Goal: Task Accomplishment & Management: Use online tool/utility

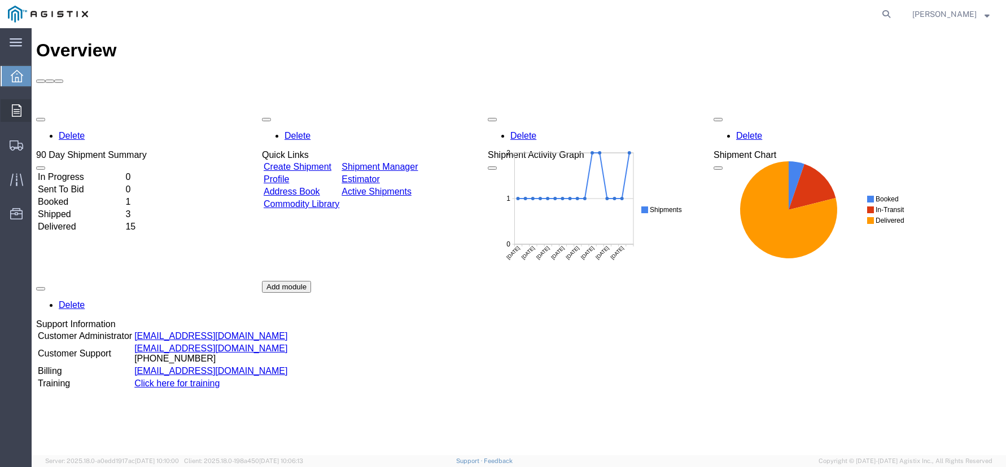
click at [21, 111] on div at bounding box center [17, 110] width 32 height 23
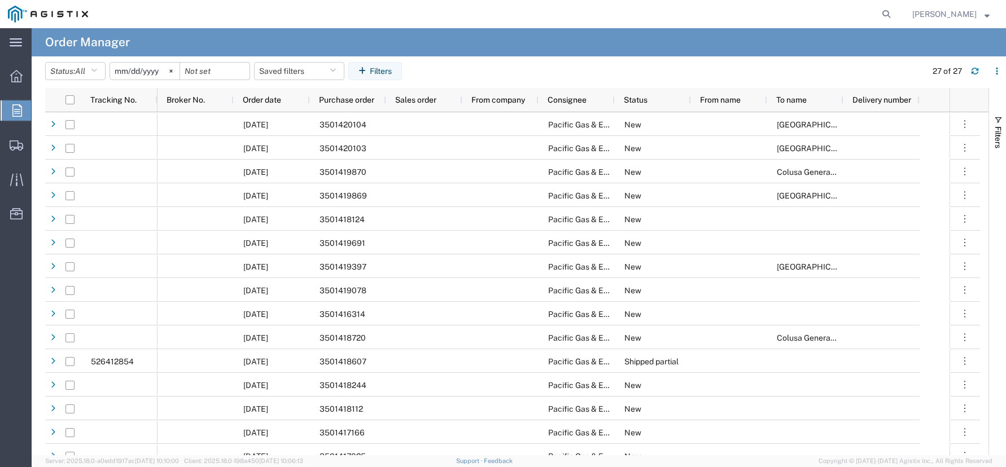
click at [155, 72] on input "[DATE]" at bounding box center [144, 71] width 69 height 17
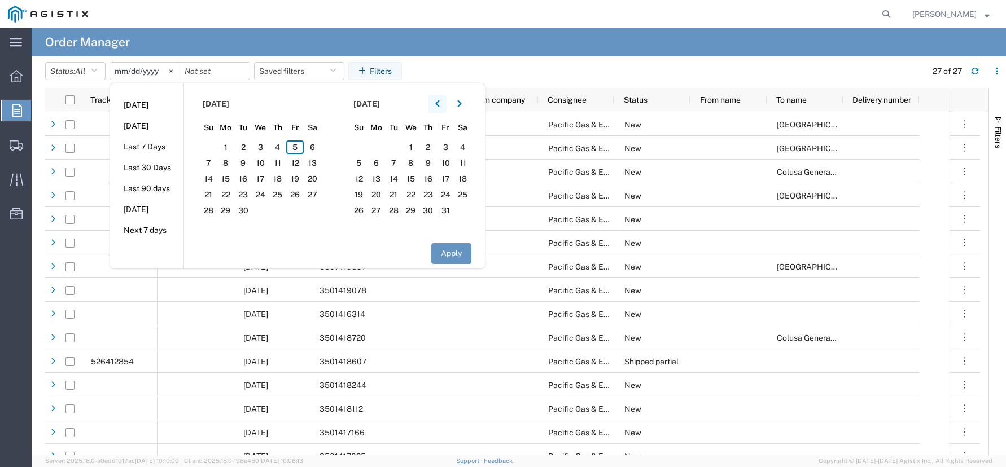
click at [434, 101] on button "button" at bounding box center [438, 104] width 18 height 18
click at [435, 101] on button "button" at bounding box center [438, 104] width 18 height 18
click at [244, 145] on span "1" at bounding box center [243, 148] width 18 height 14
click at [447, 251] on button "Apply" at bounding box center [451, 253] width 40 height 21
type input "[DATE]"
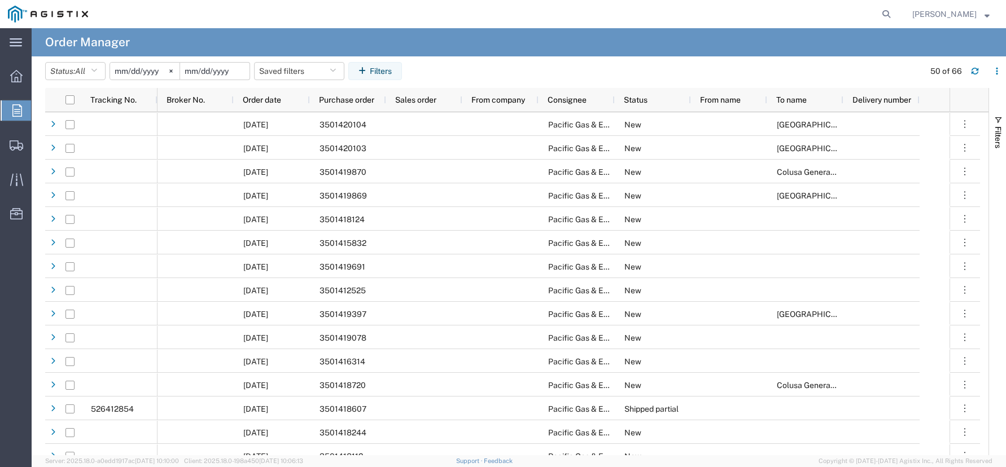
click at [209, 66] on input "date" at bounding box center [214, 71] width 69 height 17
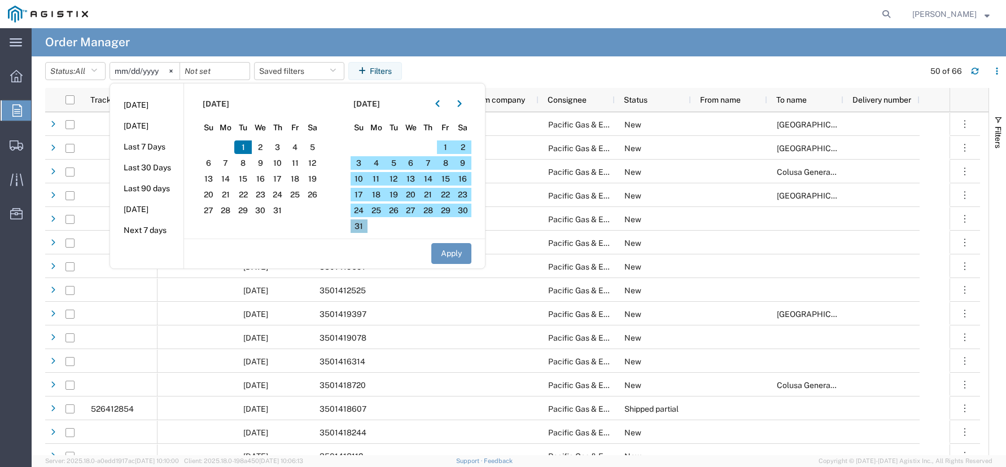
click at [365, 225] on span "31" at bounding box center [360, 227] width 18 height 14
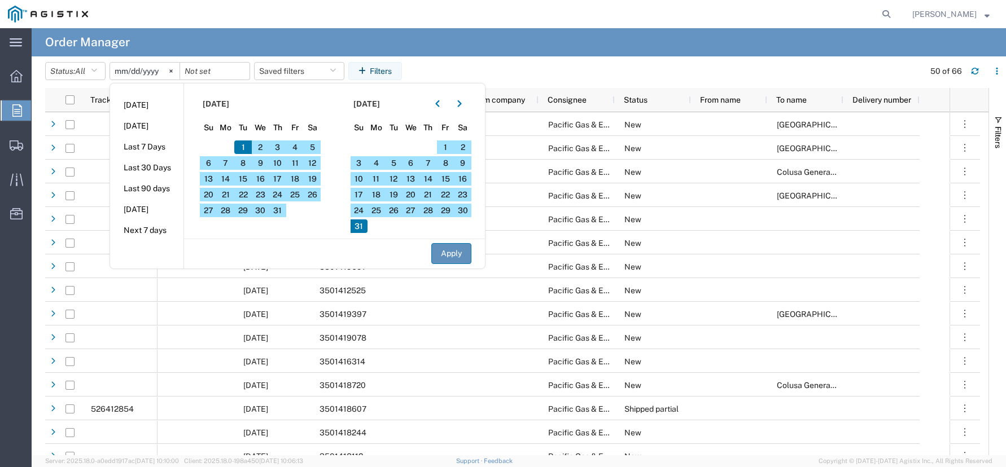
click at [448, 251] on button "Apply" at bounding box center [451, 253] width 40 height 21
type input "[DATE]"
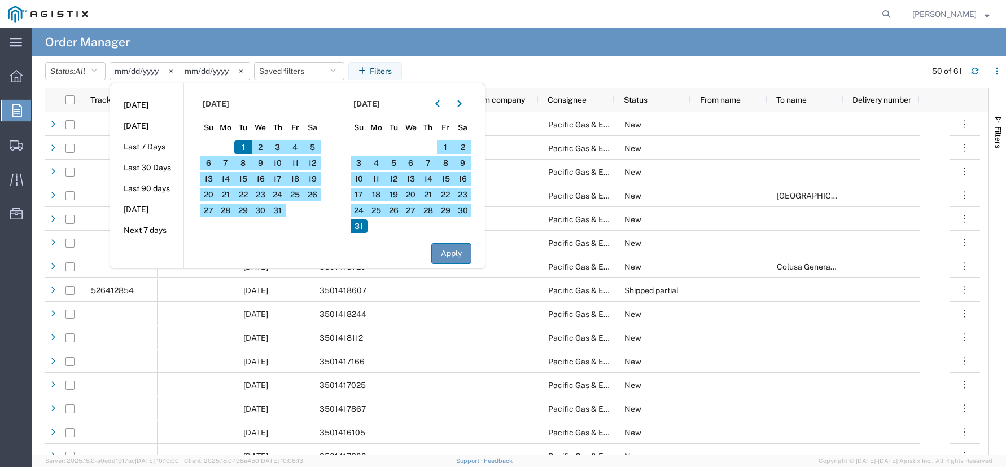
click at [448, 251] on button "Apply" at bounding box center [451, 253] width 40 height 21
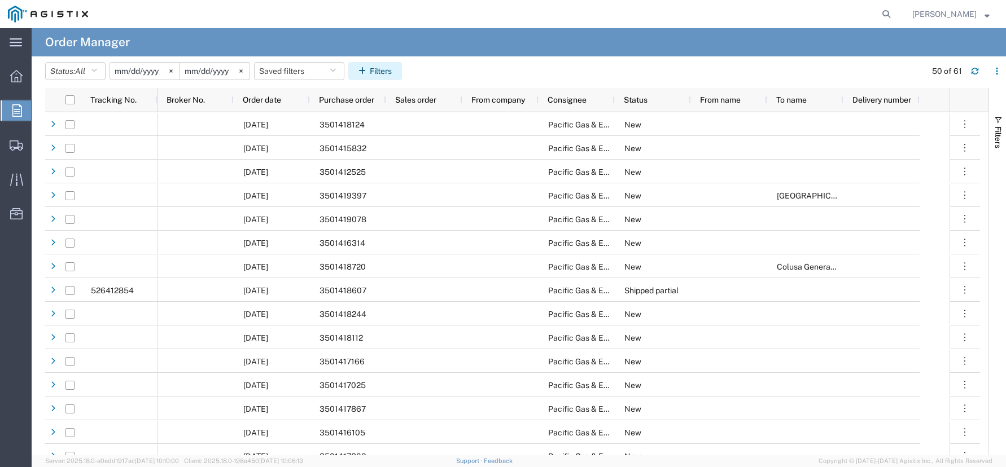
click at [392, 79] on button "Filters" at bounding box center [375, 71] width 54 height 18
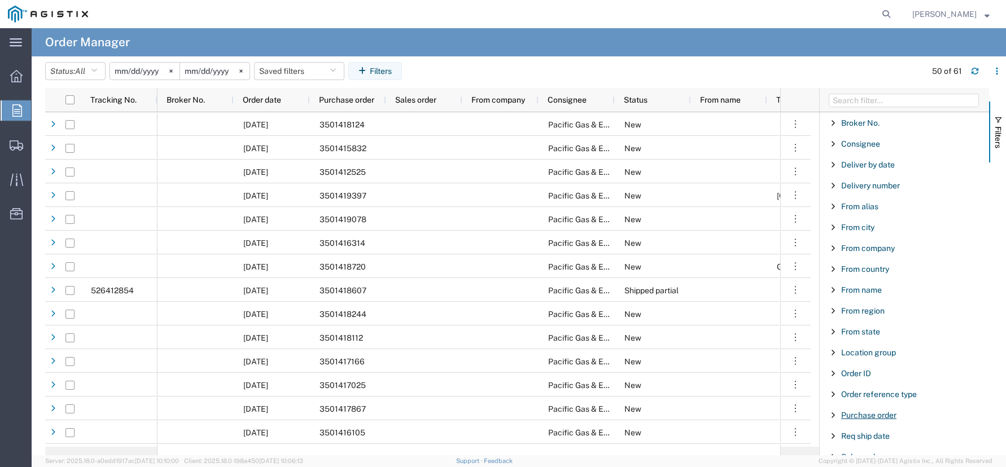
click at [897, 417] on span "Purchase order" at bounding box center [868, 415] width 55 height 9
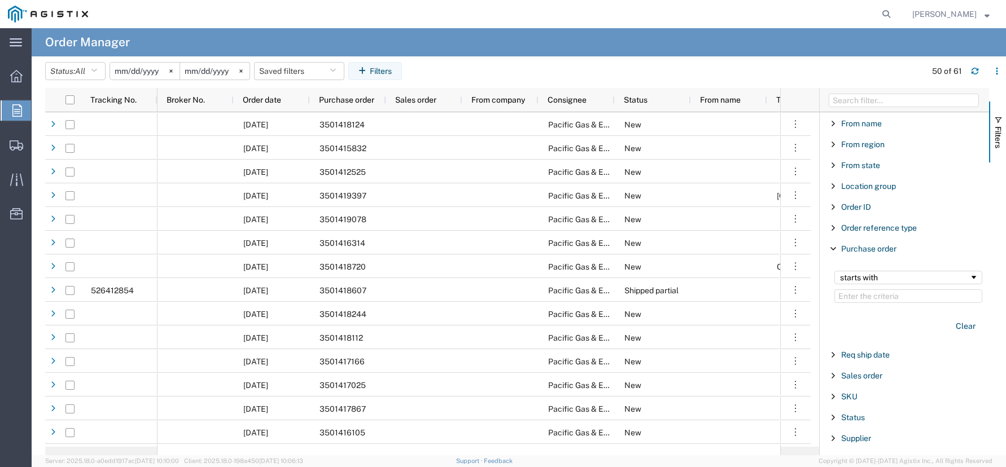
scroll to position [169, 0]
click at [864, 296] on input "Filter Value" at bounding box center [908, 294] width 148 height 14
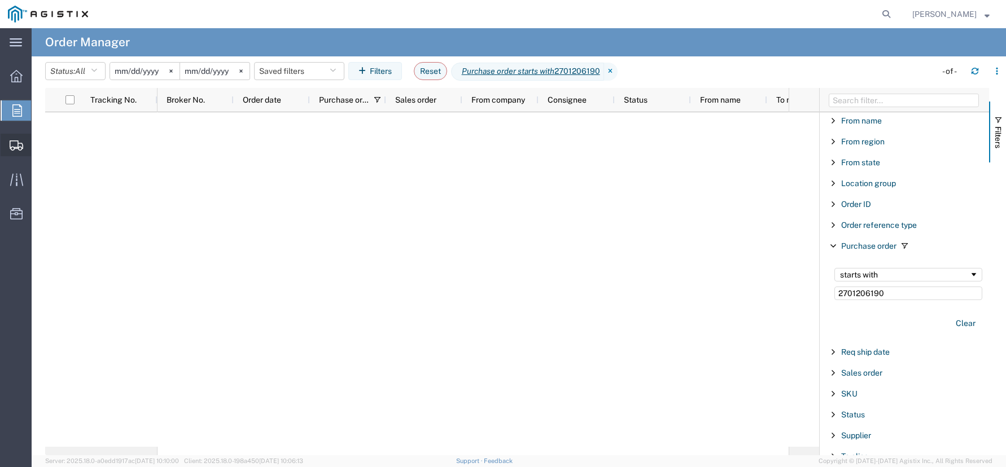
type input "2701206190"
click at [0, 0] on span "Shipment Manager" at bounding box center [0, 0] width 0 height 0
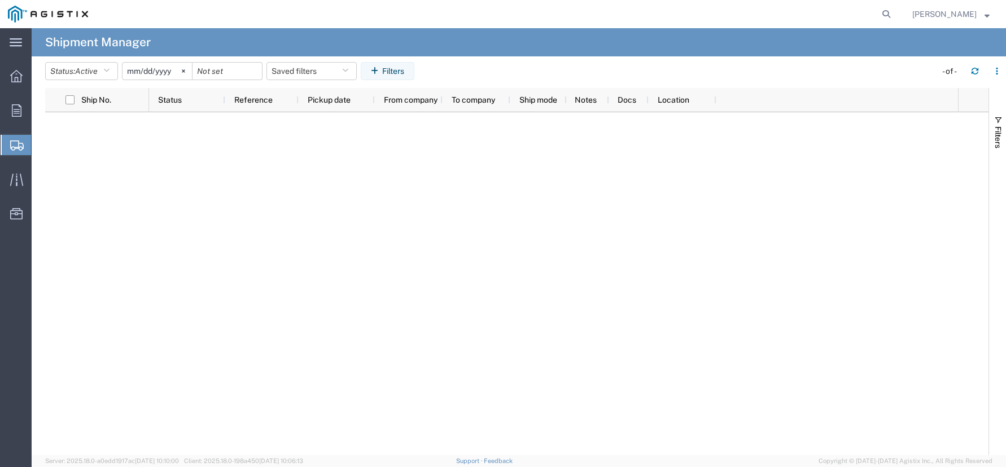
click at [162, 71] on input "[DATE]" at bounding box center [157, 71] width 69 height 17
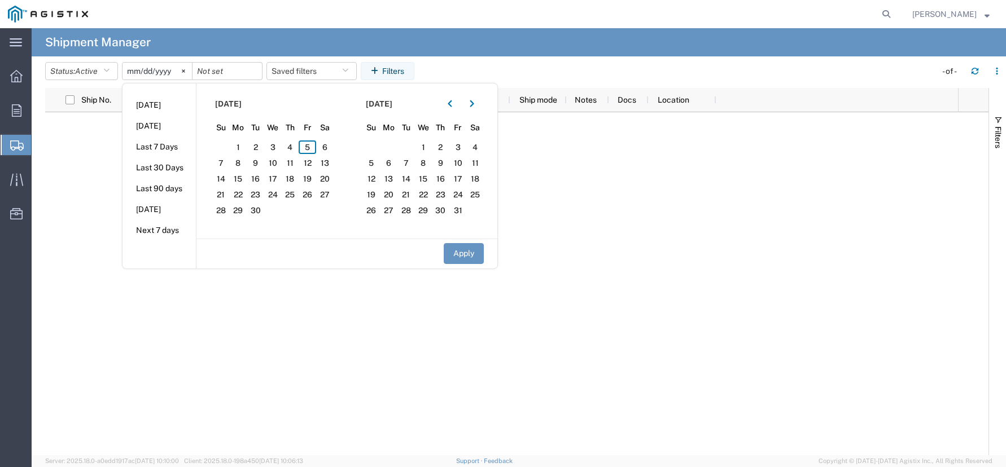
click at [114, 140] on div at bounding box center [516, 283] width 943 height 343
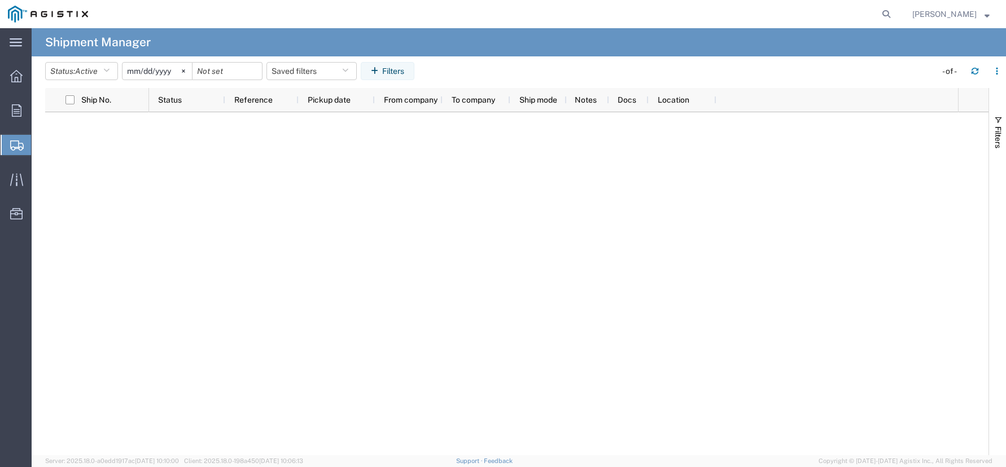
click at [151, 68] on input "[DATE]" at bounding box center [157, 71] width 69 height 17
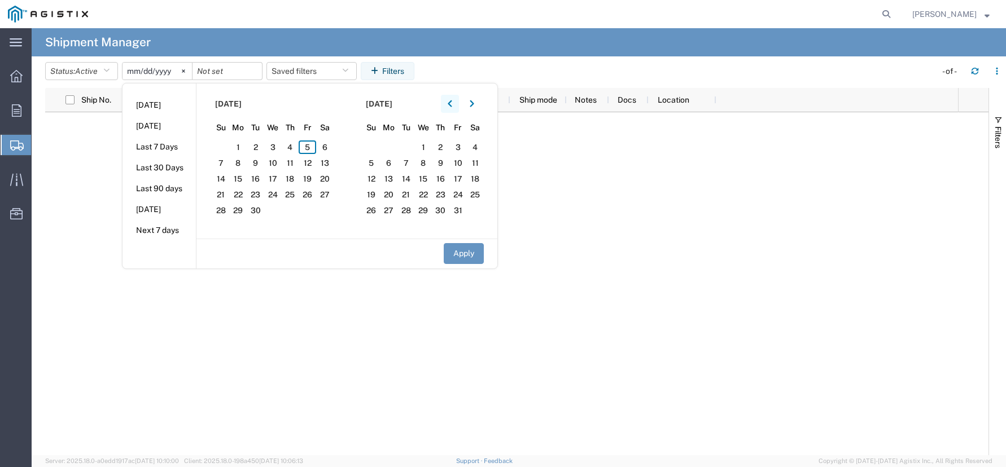
click at [452, 101] on icon "button" at bounding box center [450, 104] width 5 height 8
click at [405, 144] on span "1" at bounding box center [406, 148] width 18 height 14
click at [465, 261] on button "Apply" at bounding box center [464, 253] width 40 height 21
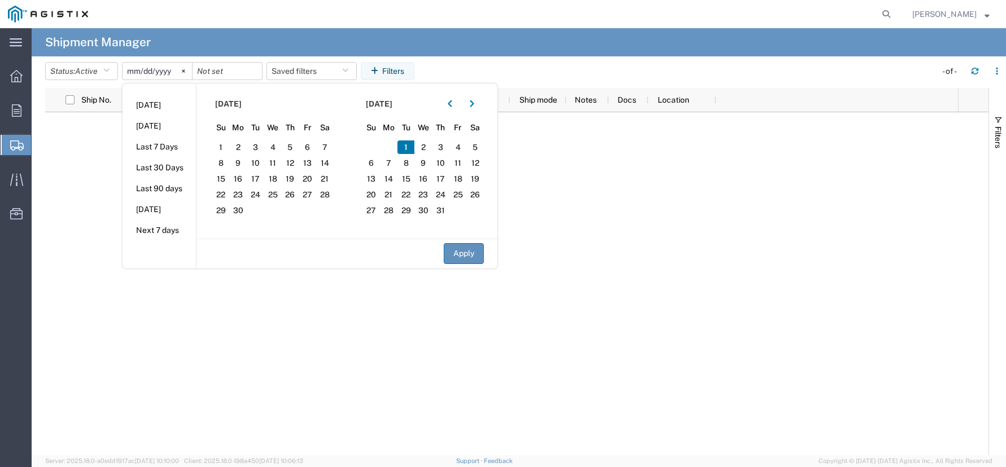
type input "[DATE]"
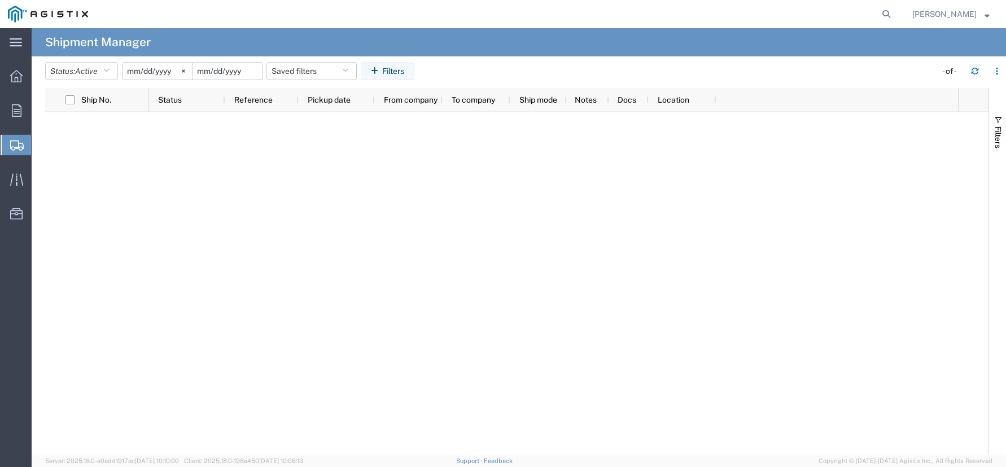
click at [229, 73] on input "date" at bounding box center [227, 71] width 69 height 17
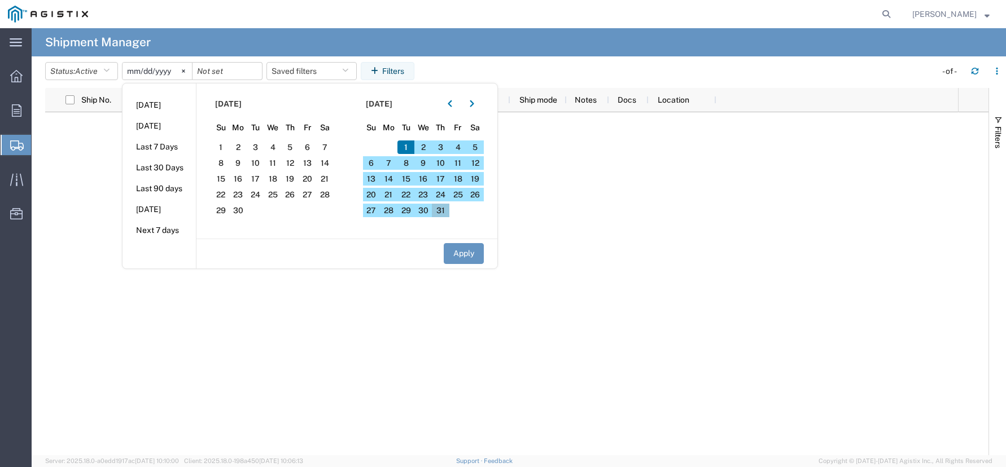
click at [448, 211] on span "31" at bounding box center [441, 211] width 18 height 14
click at [458, 251] on button "Apply" at bounding box center [464, 253] width 40 height 21
type input "[DATE]"
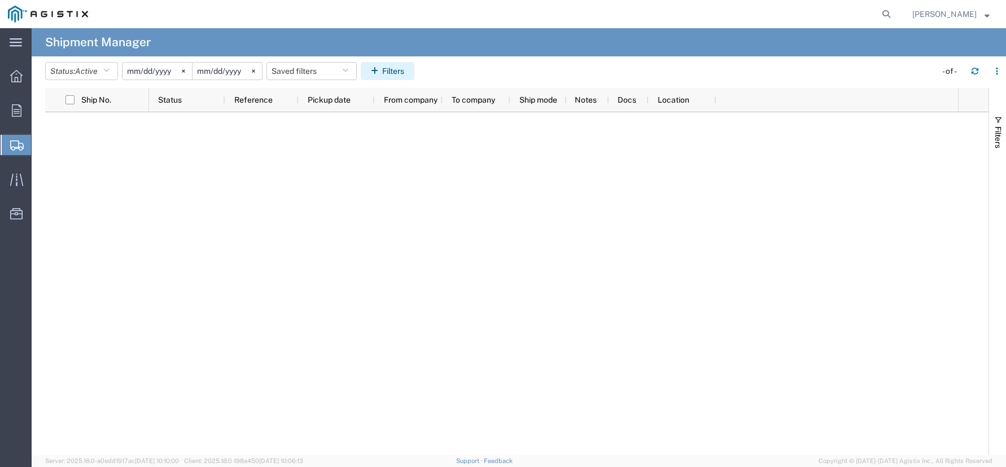
click at [408, 69] on button "Filters" at bounding box center [388, 71] width 54 height 18
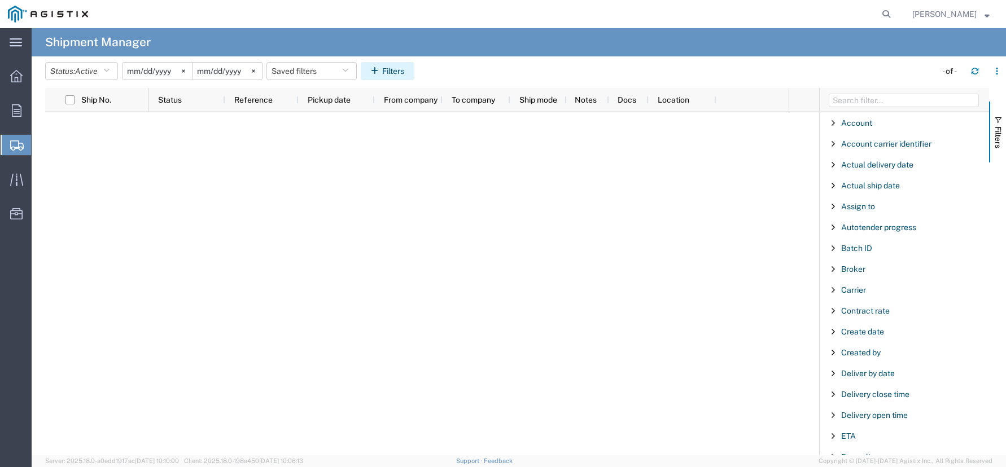
click at [407, 78] on button "Filters" at bounding box center [388, 71] width 54 height 18
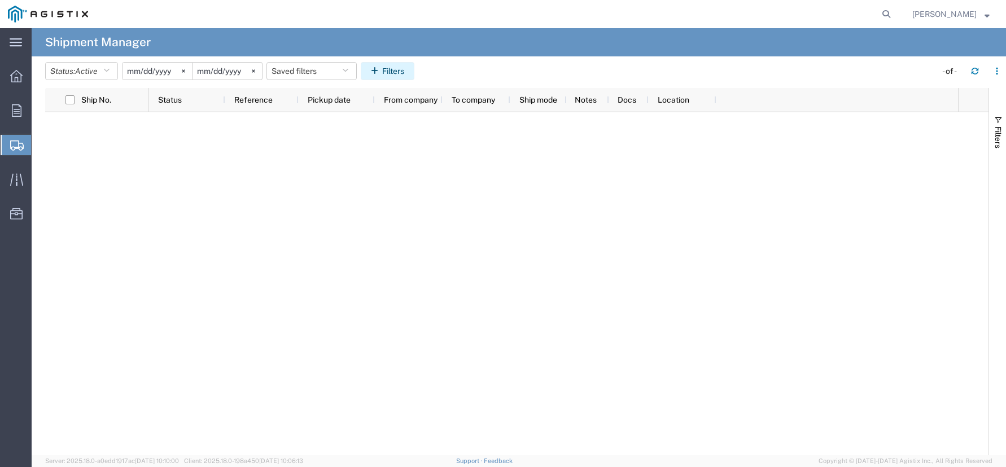
click at [407, 78] on button "Filters" at bounding box center [388, 71] width 54 height 18
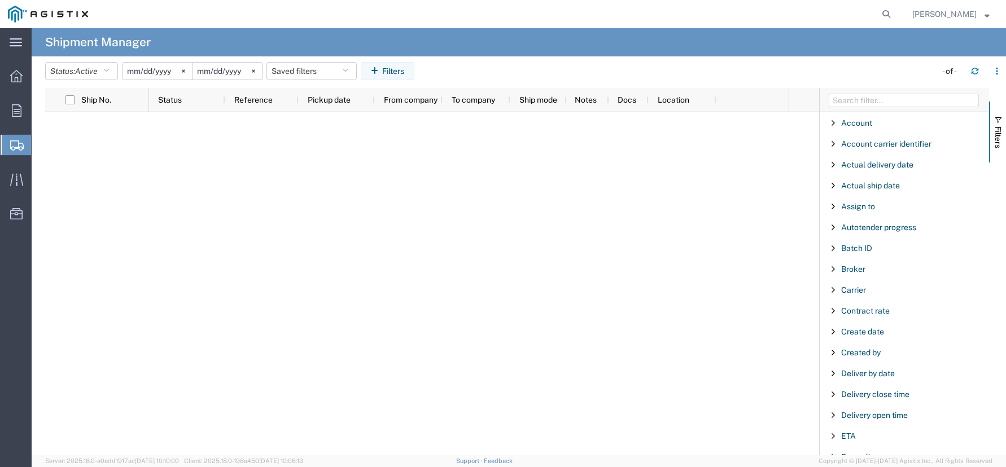
click at [40, 150] on span "Shipments" at bounding box center [35, 145] width 9 height 23
click at [0, 0] on span "Create Shipment" at bounding box center [0, 0] width 0 height 0
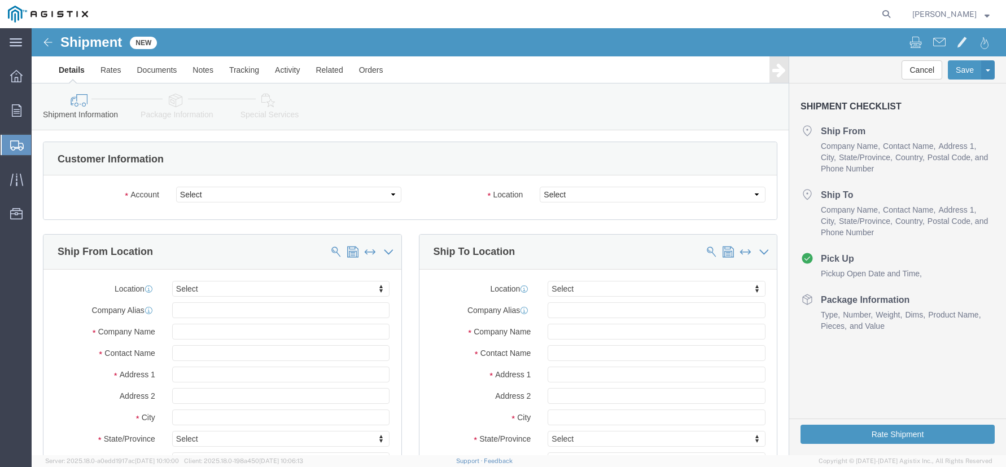
select select
